Goal: Task Accomplishment & Management: Manage account settings

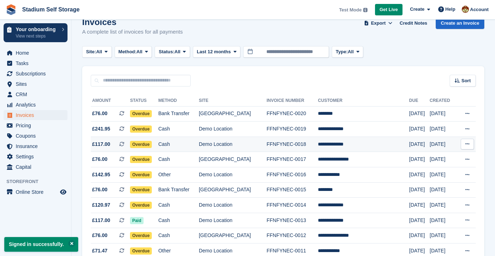
scroll to position [75, 0]
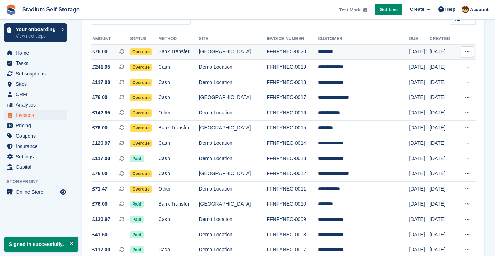
click at [467, 53] on icon at bounding box center [467, 51] width 4 height 5
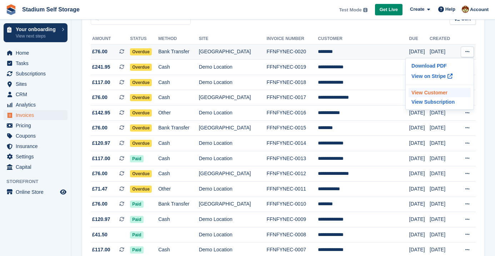
click at [435, 97] on p "View Customer" at bounding box center [439, 92] width 62 height 9
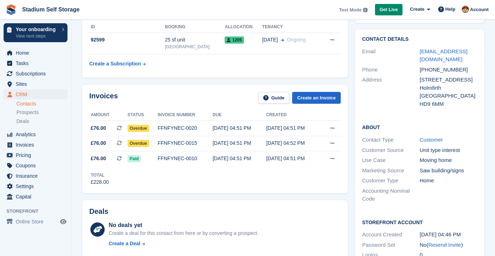
scroll to position [51, 0]
click at [333, 128] on icon at bounding box center [332, 128] width 4 height 5
click at [267, 191] on div "Invoices Guide Create an Invoice Amount Status Invoice number Due Created £76.0…" at bounding box center [215, 139] width 266 height 108
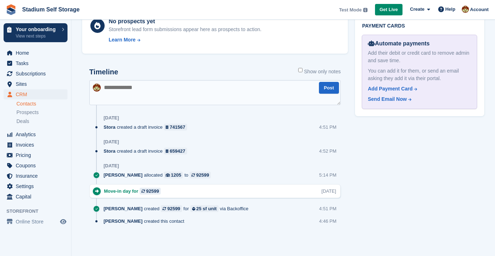
scroll to position [0, 0]
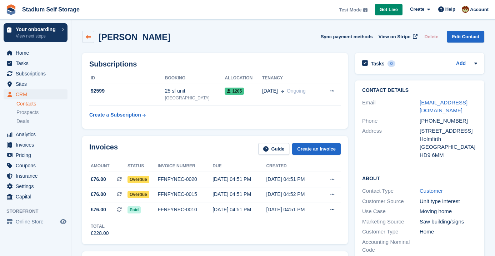
click at [88, 37] on icon at bounding box center [88, 36] width 5 height 5
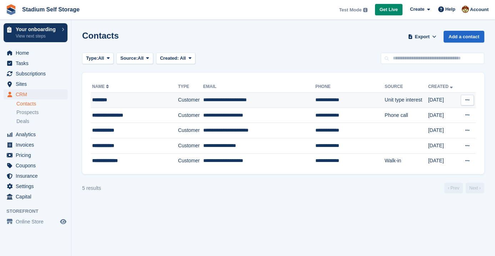
click at [116, 102] on div "********" at bounding box center [129, 99] width 74 height 7
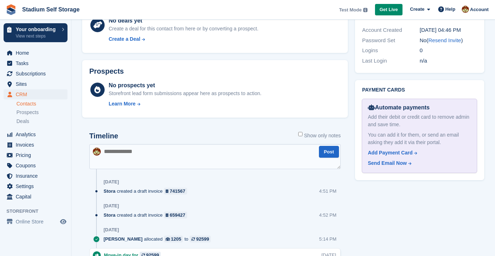
scroll to position [155, 0]
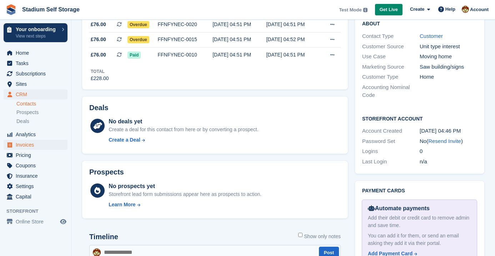
click at [23, 147] on span "Invoices" at bounding box center [37, 145] width 43 height 10
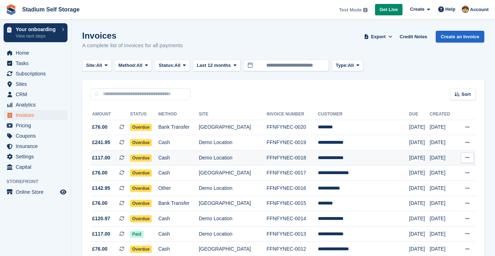
scroll to position [37, 0]
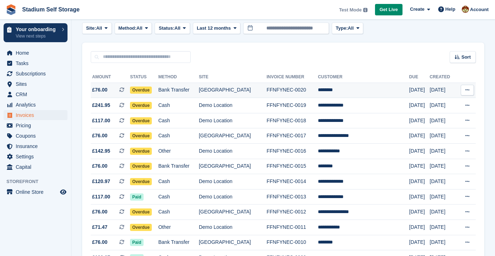
click at [472, 93] on button at bounding box center [466, 90] width 13 height 11
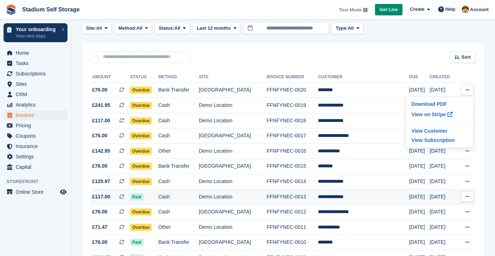
click at [143, 198] on span "Paid" at bounding box center [136, 196] width 13 height 7
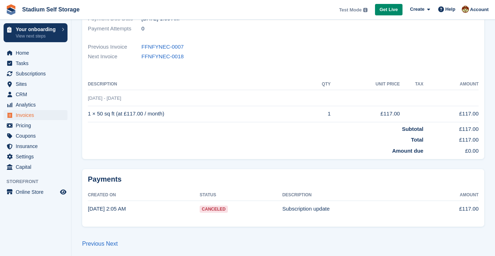
scroll to position [136, 0]
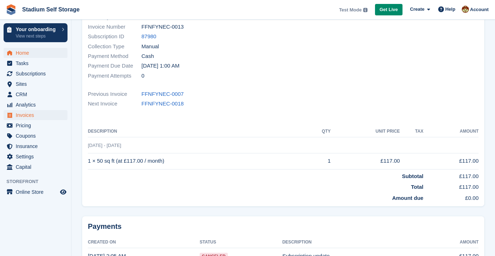
click at [28, 54] on span "Home" at bounding box center [37, 53] width 43 height 10
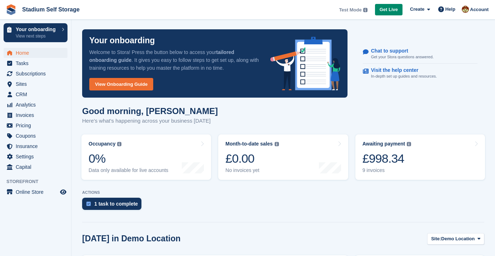
scroll to position [144, 0]
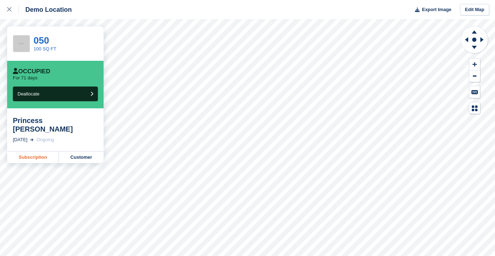
click at [33, 151] on link "Subscription" at bounding box center [33, 156] width 52 height 11
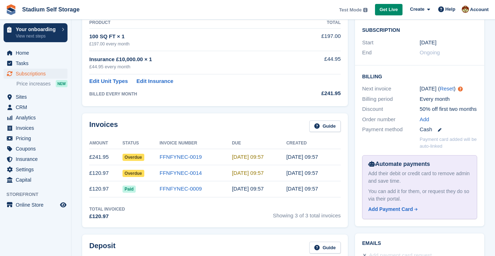
scroll to position [201, 0]
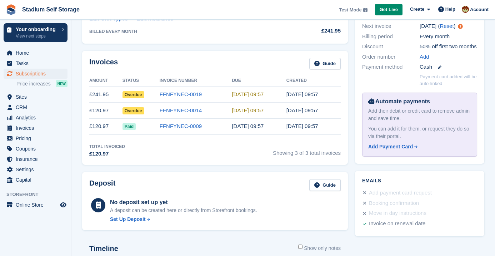
click at [222, 185] on div "Deposit Guide" at bounding box center [214, 187] width 251 height 16
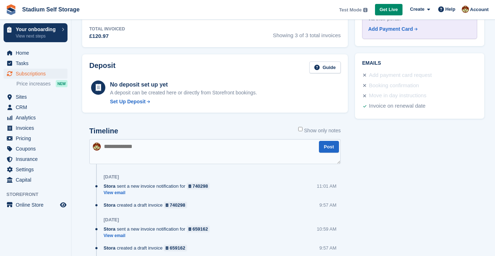
scroll to position [399, 0]
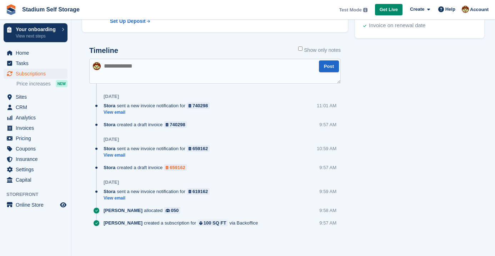
click at [185, 167] on div "659162" at bounding box center [177, 167] width 15 height 7
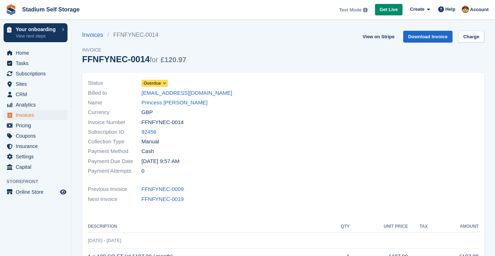
click at [166, 83] on icon at bounding box center [164, 83] width 4 height 4
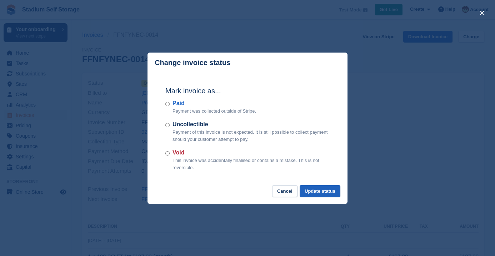
click at [319, 193] on button "Update status" at bounding box center [319, 191] width 41 height 12
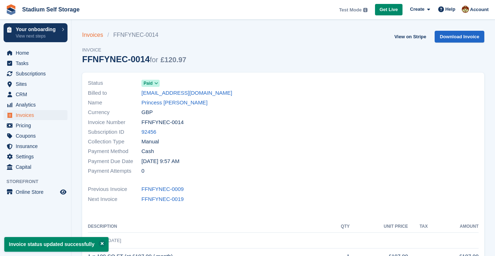
click at [87, 36] on link "Invoices" at bounding box center [94, 35] width 25 height 9
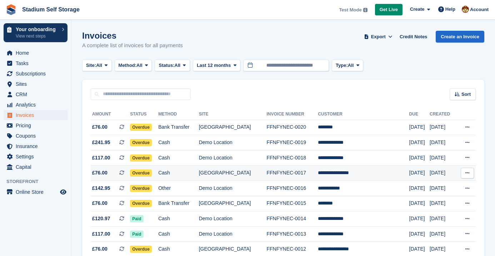
scroll to position [38, 0]
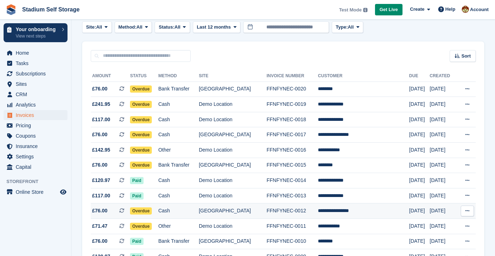
click at [223, 213] on td "[GEOGRAPHIC_DATA]" at bounding box center [233, 210] width 68 height 15
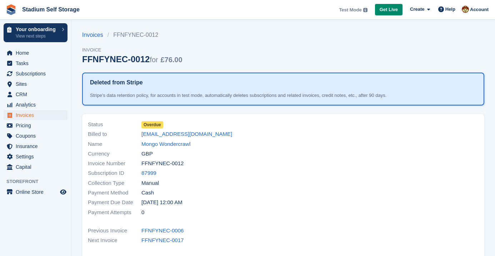
click at [153, 124] on span "Overdue" at bounding box center [152, 124] width 22 height 7
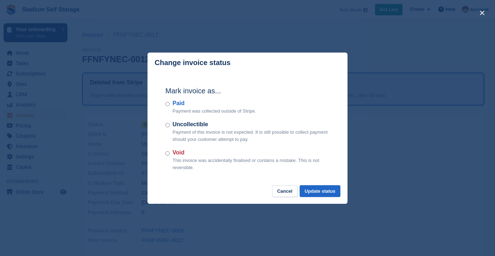
click at [170, 104] on div "Paid Payment was collected outside of Stripe." at bounding box center [247, 107] width 164 height 16
click at [314, 196] on button "Update status" at bounding box center [319, 191] width 41 height 12
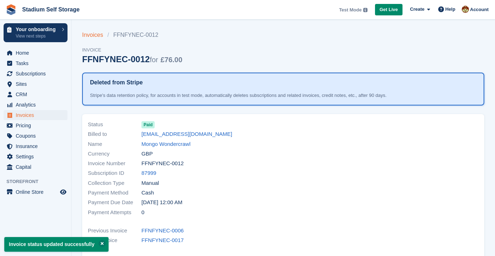
click at [92, 34] on link "Invoices" at bounding box center [94, 35] width 25 height 9
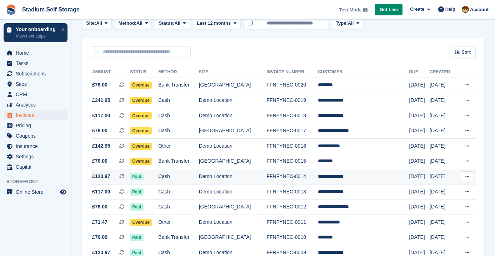
scroll to position [188, 0]
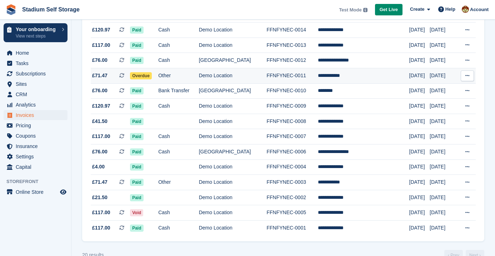
click at [151, 78] on span "Overdue" at bounding box center [141, 75] width 22 height 7
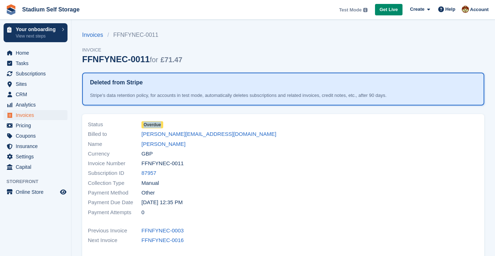
click at [191, 126] on div "Status Overdue" at bounding box center [183, 125] width 191 height 10
click at [241, 158] on div "Invoice Number FFNFYNEC-0011" at bounding box center [183, 163] width 191 height 10
click at [152, 125] on span "Overdue" at bounding box center [152, 124] width 22 height 7
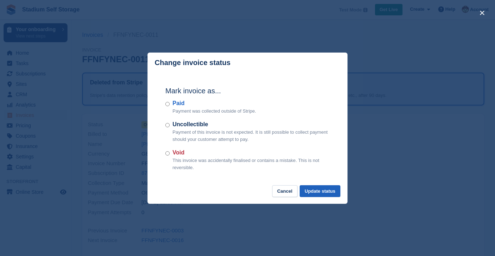
click at [311, 188] on button "Update status" at bounding box center [319, 191] width 41 height 12
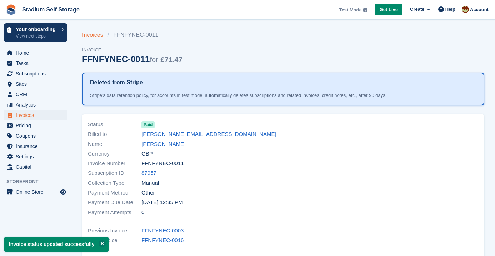
click at [86, 35] on link "Invoices" at bounding box center [94, 35] width 25 height 9
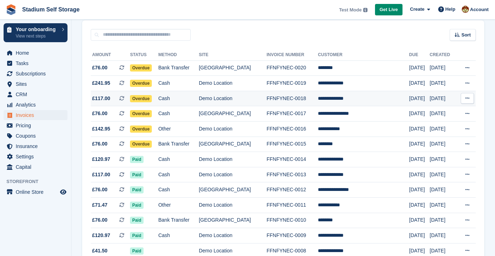
scroll to position [122, 0]
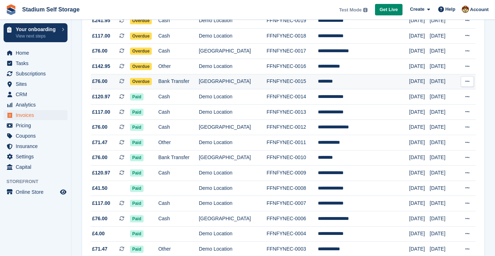
click at [147, 82] on span "Overdue" at bounding box center [141, 81] width 22 height 7
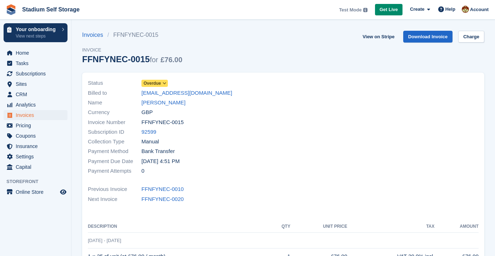
click at [166, 83] on icon at bounding box center [164, 83] width 4 height 4
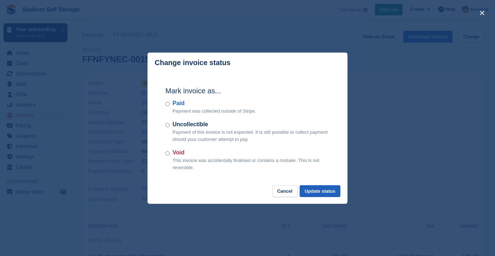
click at [324, 193] on button "Update status" at bounding box center [319, 191] width 41 height 12
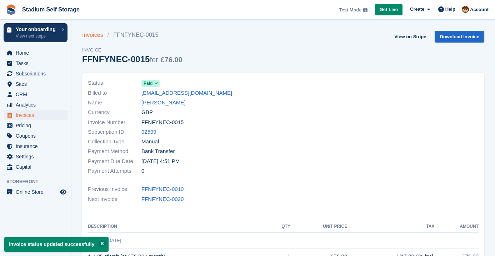
click at [90, 36] on link "Invoices" at bounding box center [94, 35] width 25 height 9
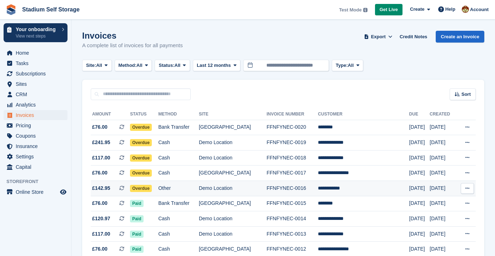
click at [152, 188] on span "Overdue" at bounding box center [141, 188] width 22 height 7
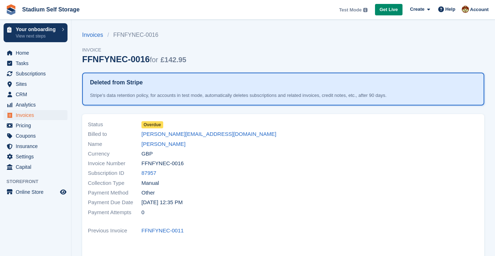
click at [157, 123] on span "Overdue" at bounding box center [152, 124] width 22 height 7
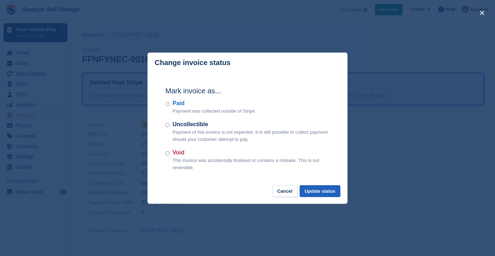
click at [324, 192] on button "Update status" at bounding box center [319, 191] width 41 height 12
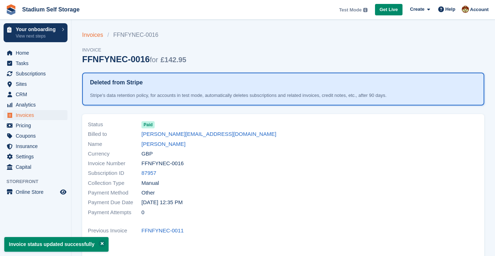
click at [91, 36] on link "Invoices" at bounding box center [94, 35] width 25 height 9
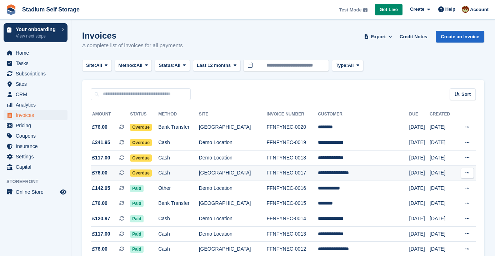
click at [150, 176] on span "Overdue" at bounding box center [141, 172] width 22 height 7
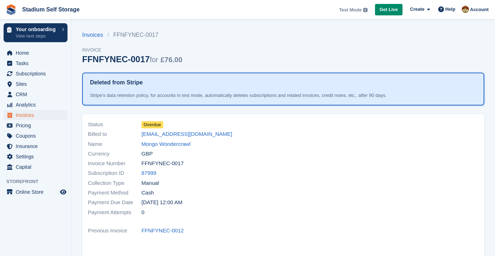
click at [163, 124] on span "Overdue" at bounding box center [152, 124] width 22 height 7
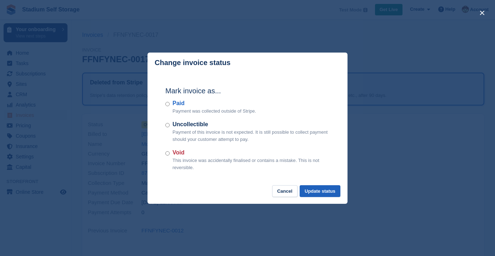
click at [330, 193] on button "Update status" at bounding box center [319, 191] width 41 height 12
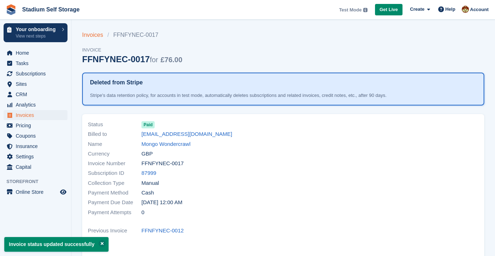
click at [96, 35] on link "Invoices" at bounding box center [94, 35] width 25 height 9
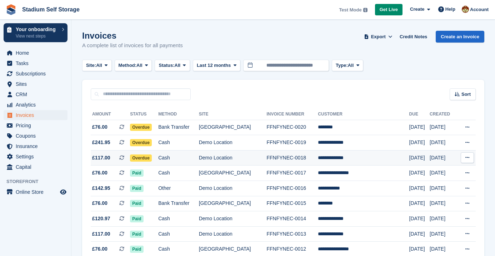
click at [146, 159] on span "Overdue" at bounding box center [141, 157] width 22 height 7
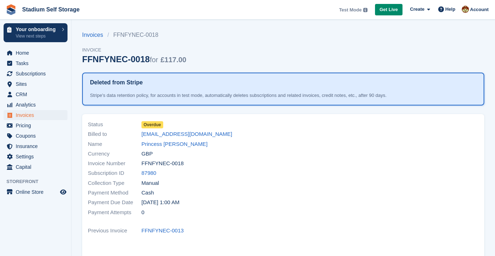
click at [153, 125] on span "Overdue" at bounding box center [152, 124] width 22 height 7
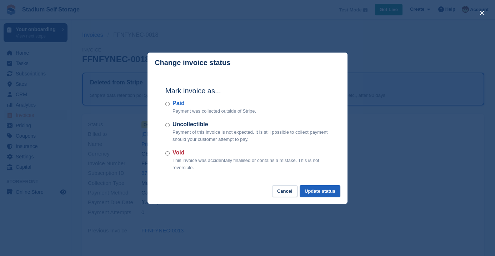
click at [310, 186] on button "Update status" at bounding box center [319, 191] width 41 height 12
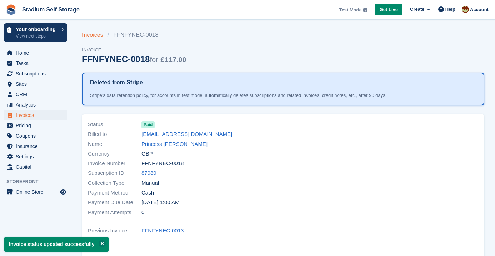
click at [85, 37] on link "Invoices" at bounding box center [94, 35] width 25 height 9
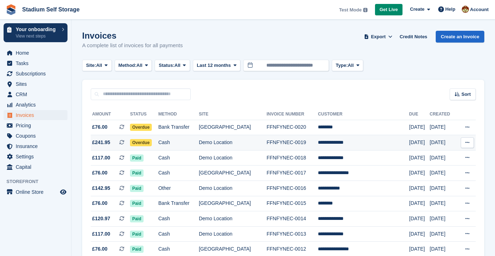
click at [145, 141] on span "Overdue" at bounding box center [141, 142] width 22 height 7
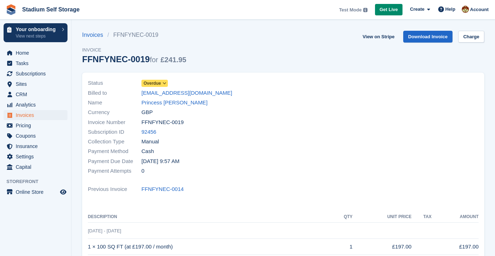
click at [166, 84] on icon at bounding box center [164, 83] width 4 height 4
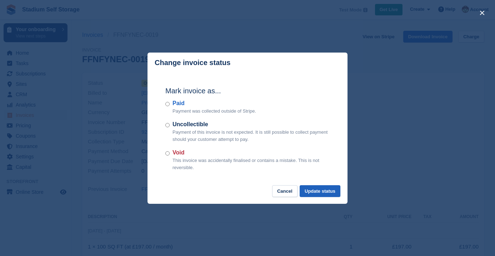
click at [317, 193] on button "Update status" at bounding box center [319, 191] width 41 height 12
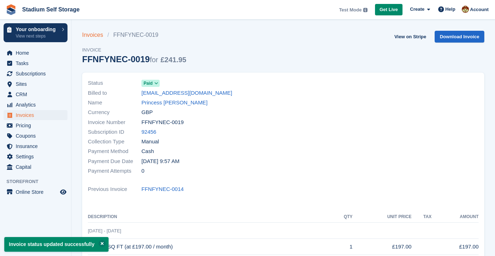
click at [84, 34] on link "Invoices" at bounding box center [94, 35] width 25 height 9
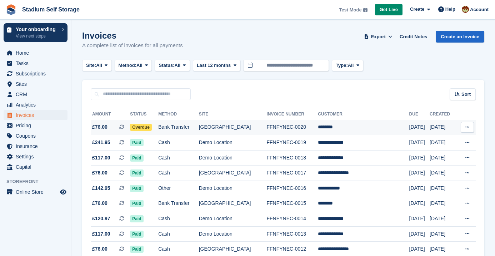
click at [147, 126] on span "Overdue" at bounding box center [141, 126] width 22 height 7
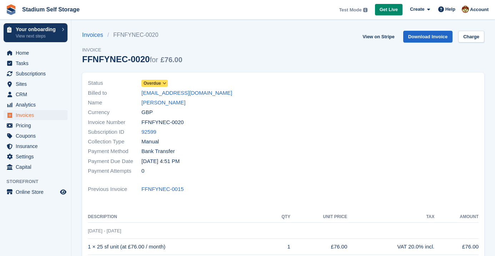
click at [166, 84] on icon at bounding box center [164, 83] width 4 height 4
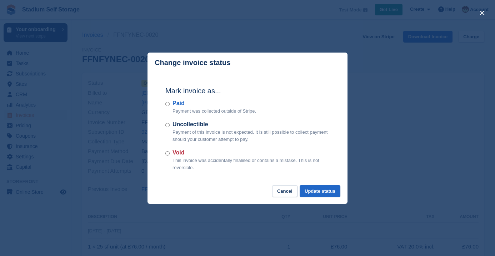
click at [170, 105] on div "Paid Payment was collected outside of Stripe." at bounding box center [247, 107] width 164 height 16
click at [313, 191] on button "Update status" at bounding box center [319, 191] width 41 height 12
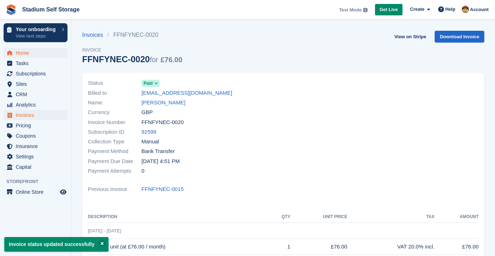
click at [29, 54] on span "Home" at bounding box center [37, 53] width 43 height 10
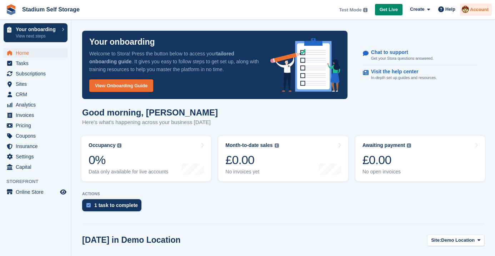
click at [478, 9] on span "Account" at bounding box center [479, 9] width 19 height 7
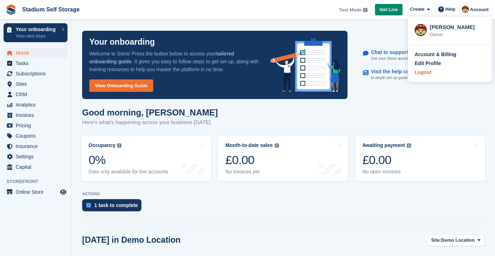
click at [427, 74] on div "Logout" at bounding box center [422, 72] width 17 height 7
